Goal: Find specific page/section: Find specific page/section

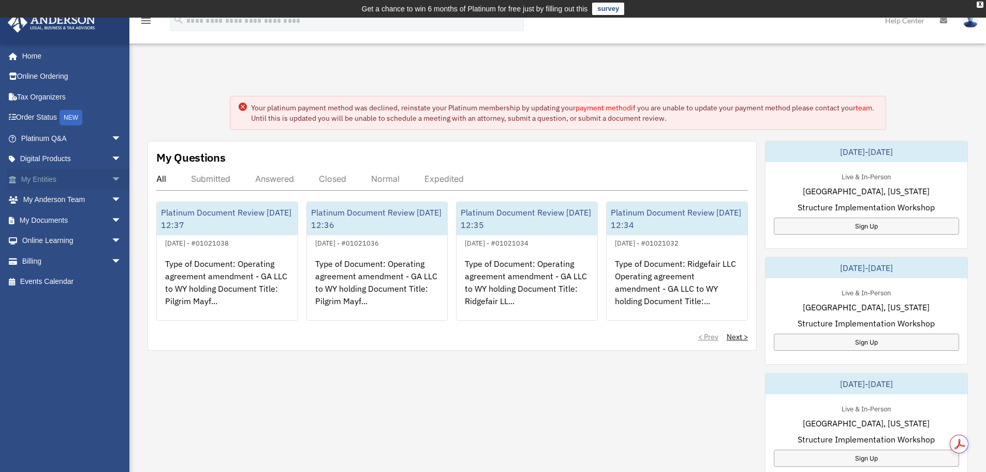
click at [43, 175] on link "My Entities arrow_drop_down" at bounding box center [72, 179] width 130 height 21
click at [111, 179] on span "arrow_drop_down" at bounding box center [121, 179] width 21 height 21
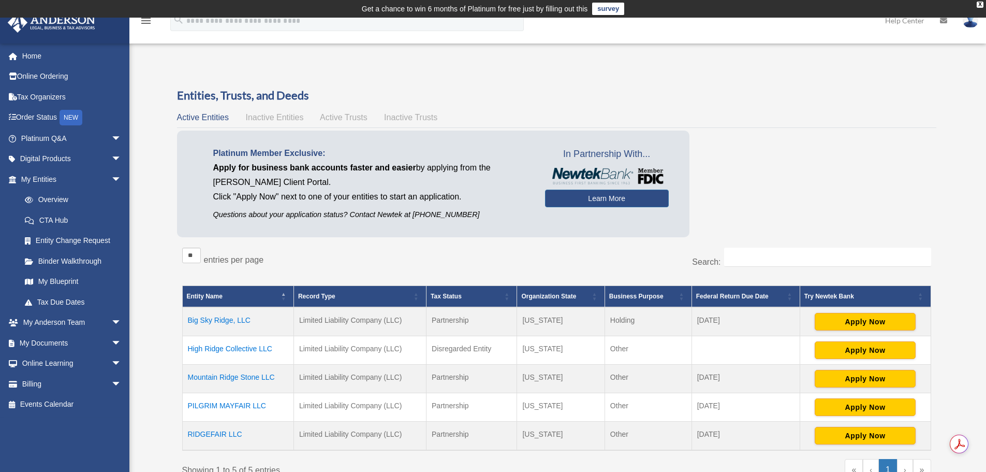
click at [229, 344] on td "High Ridge Collective LLC" at bounding box center [237, 350] width 111 height 28
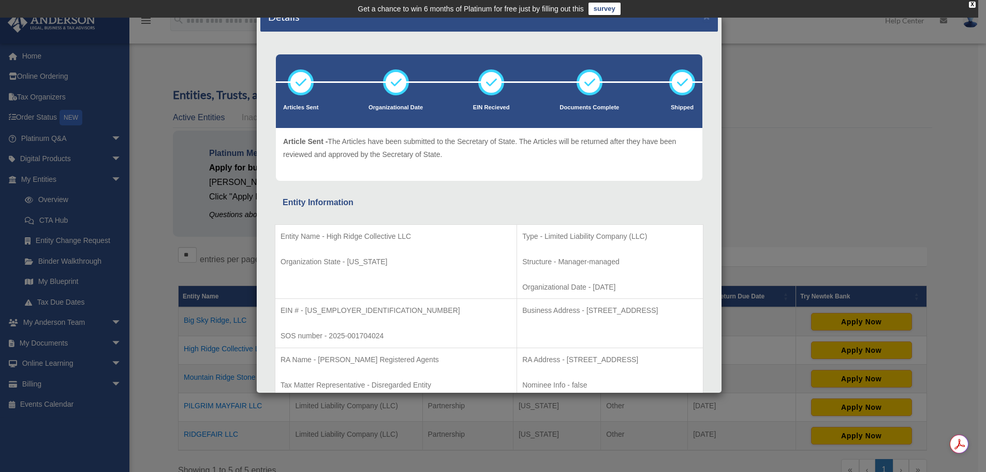
scroll to position [10, 0]
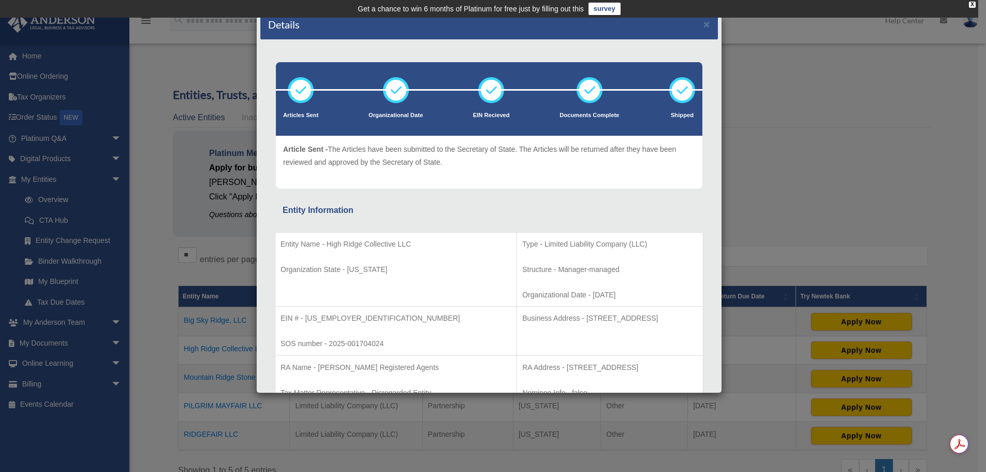
click at [909, 182] on div "Details × Articles Sent Organizational Date" at bounding box center [493, 236] width 986 height 472
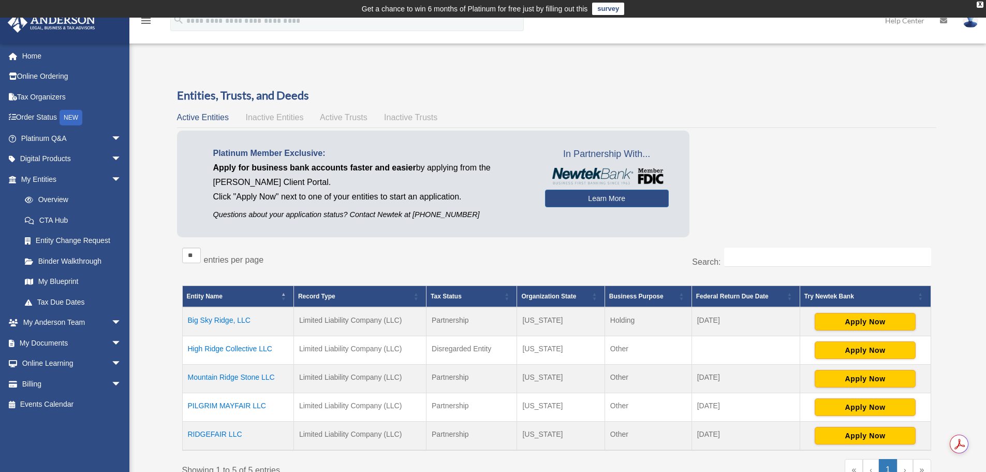
click at [224, 346] on td "High Ridge Collective LLC" at bounding box center [237, 350] width 111 height 28
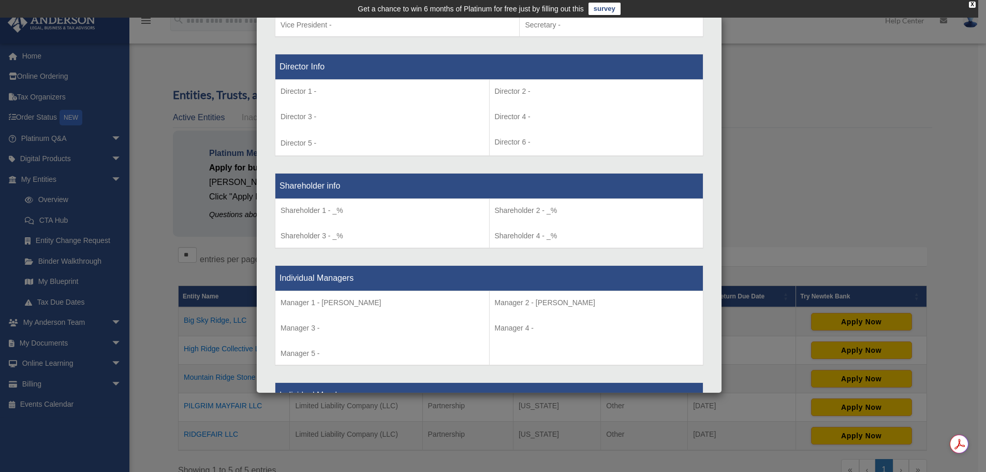
scroll to position [967, 0]
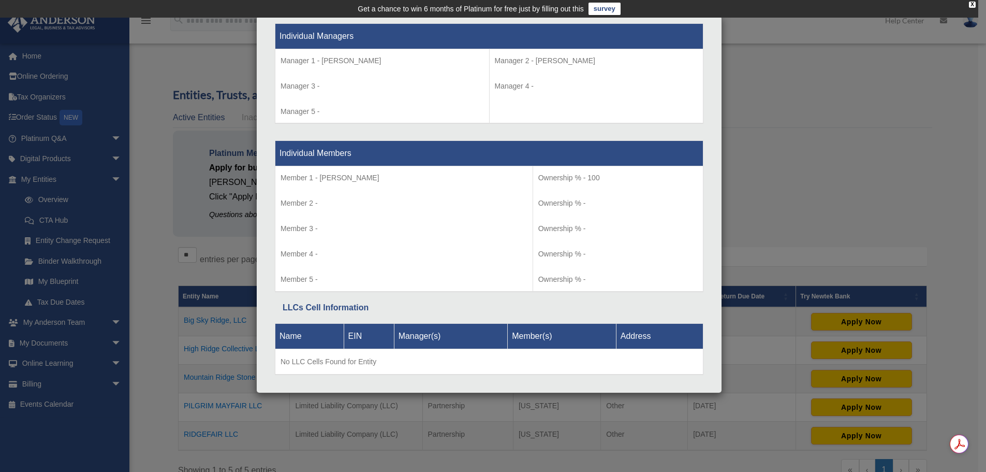
click at [920, 146] on div "Details × Articles Sent Organizational Date" at bounding box center [493, 236] width 986 height 472
